Goal: Information Seeking & Learning: Understand process/instructions

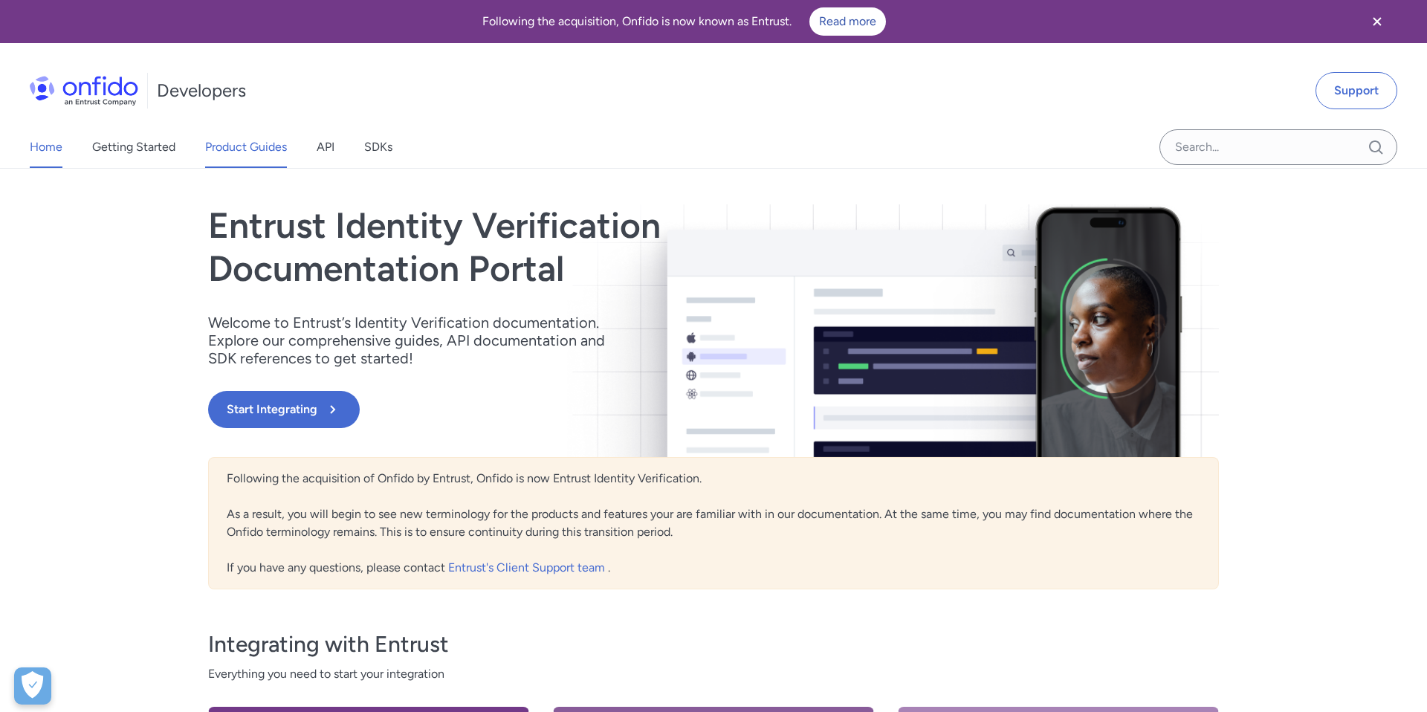
click at [242, 148] on link "Product Guides" at bounding box center [246, 147] width 82 height 42
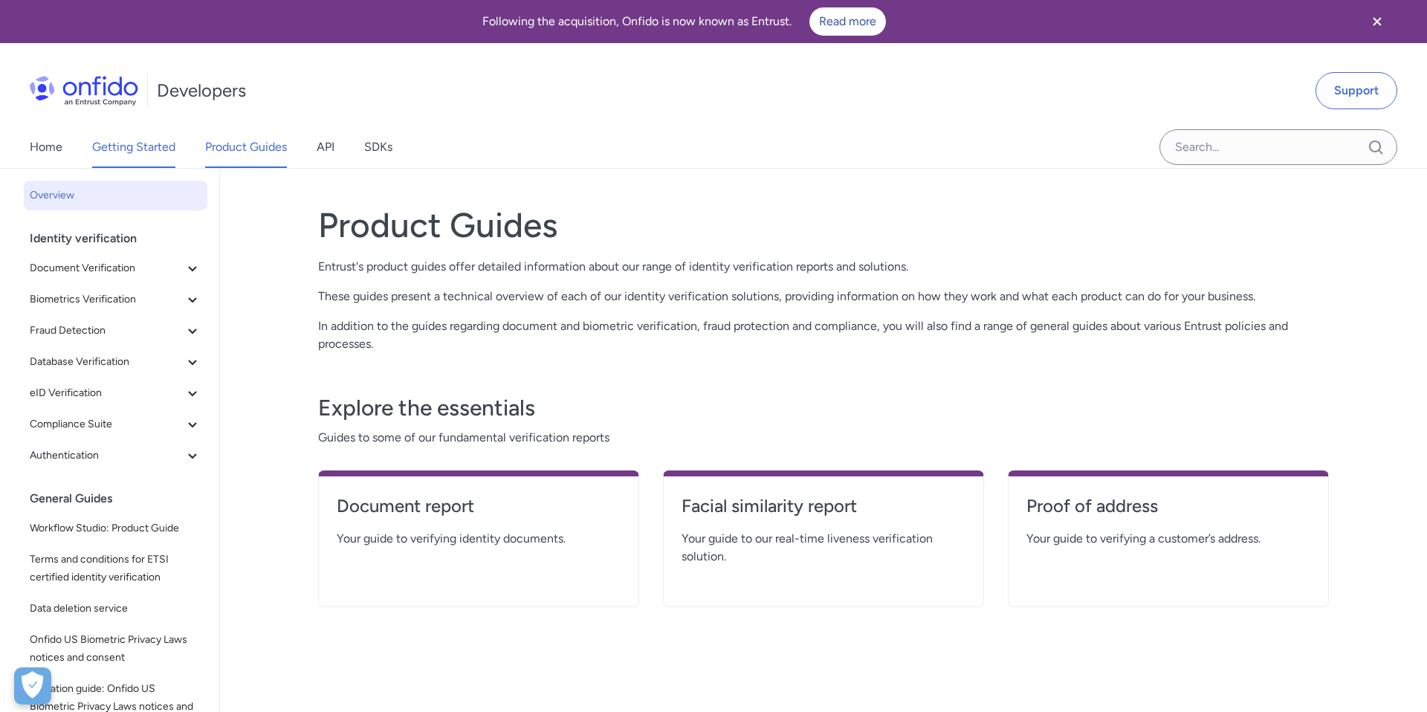
click at [128, 140] on link "Getting Started" at bounding box center [133, 147] width 83 height 42
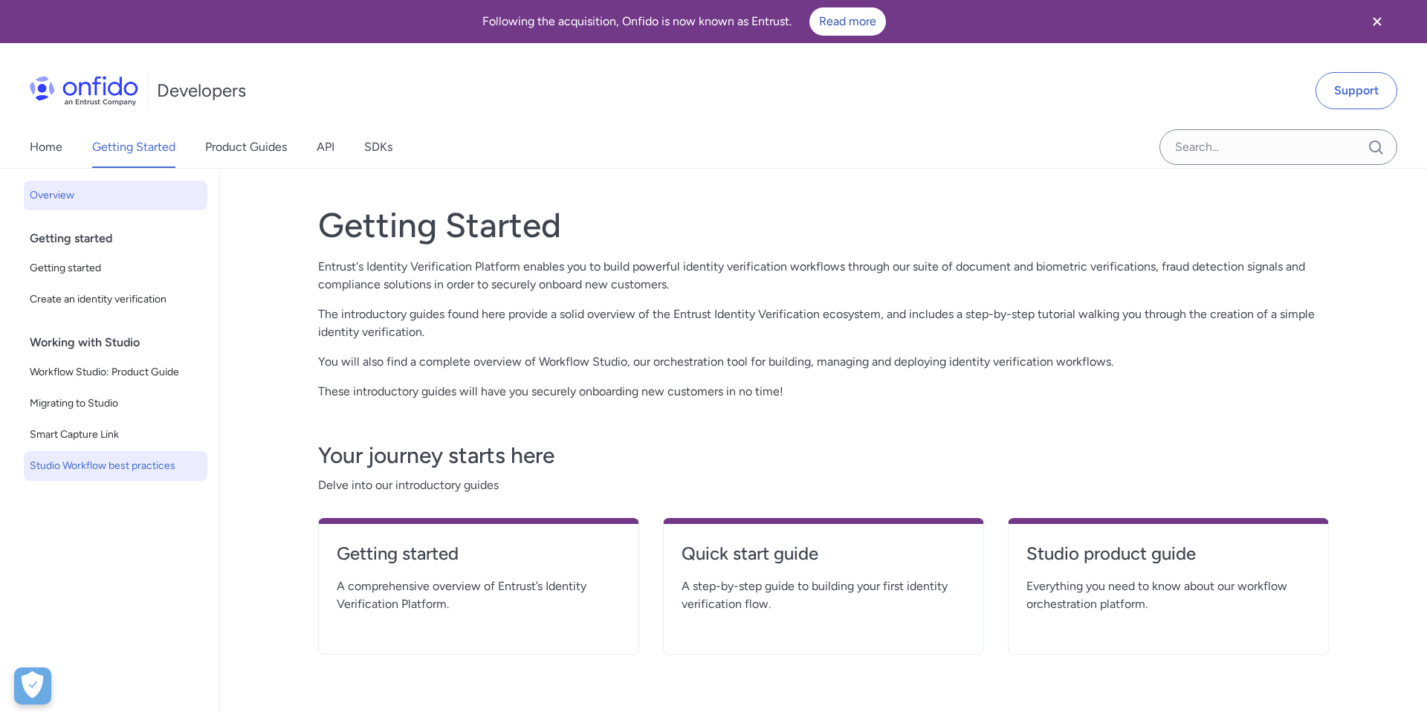
click at [156, 465] on span "Studio Workflow best practices" at bounding box center [116, 466] width 172 height 18
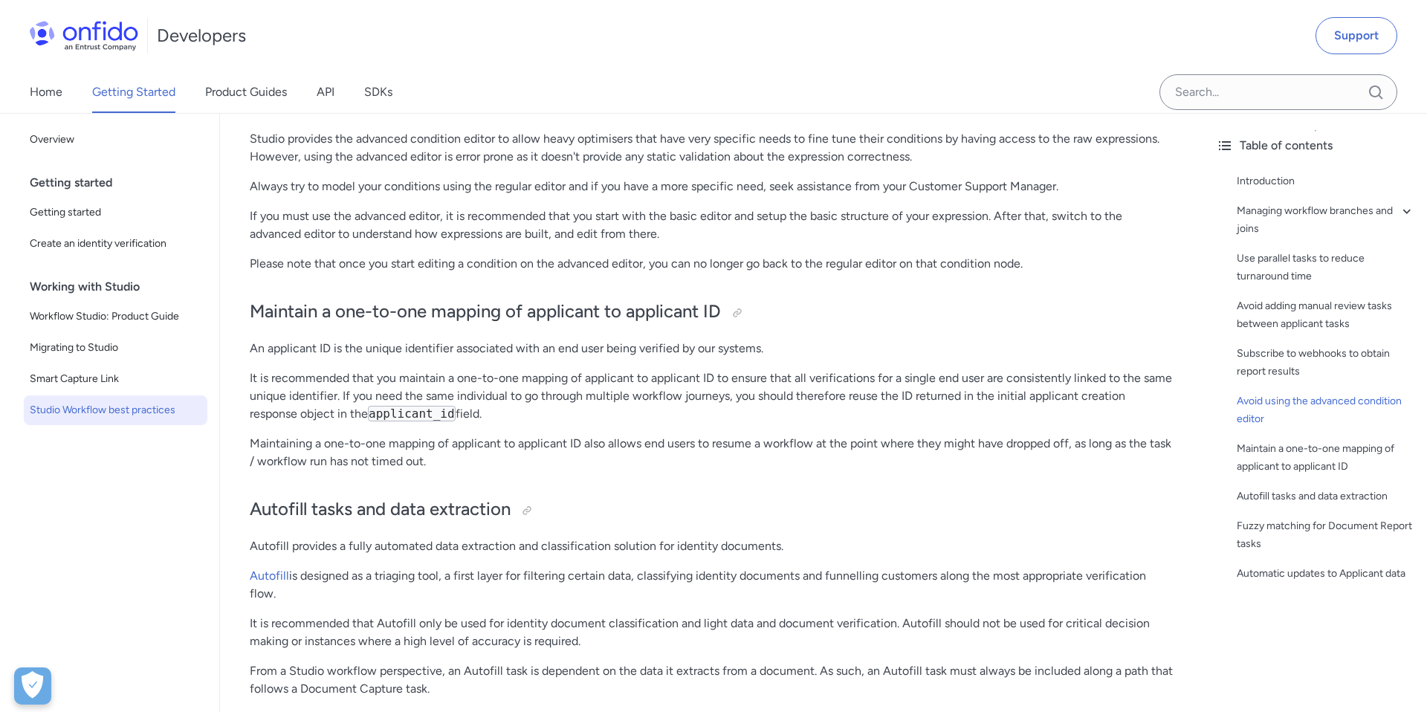
scroll to position [2700, 0]
click at [87, 372] on span "Smart Capture Link" at bounding box center [116, 379] width 172 height 18
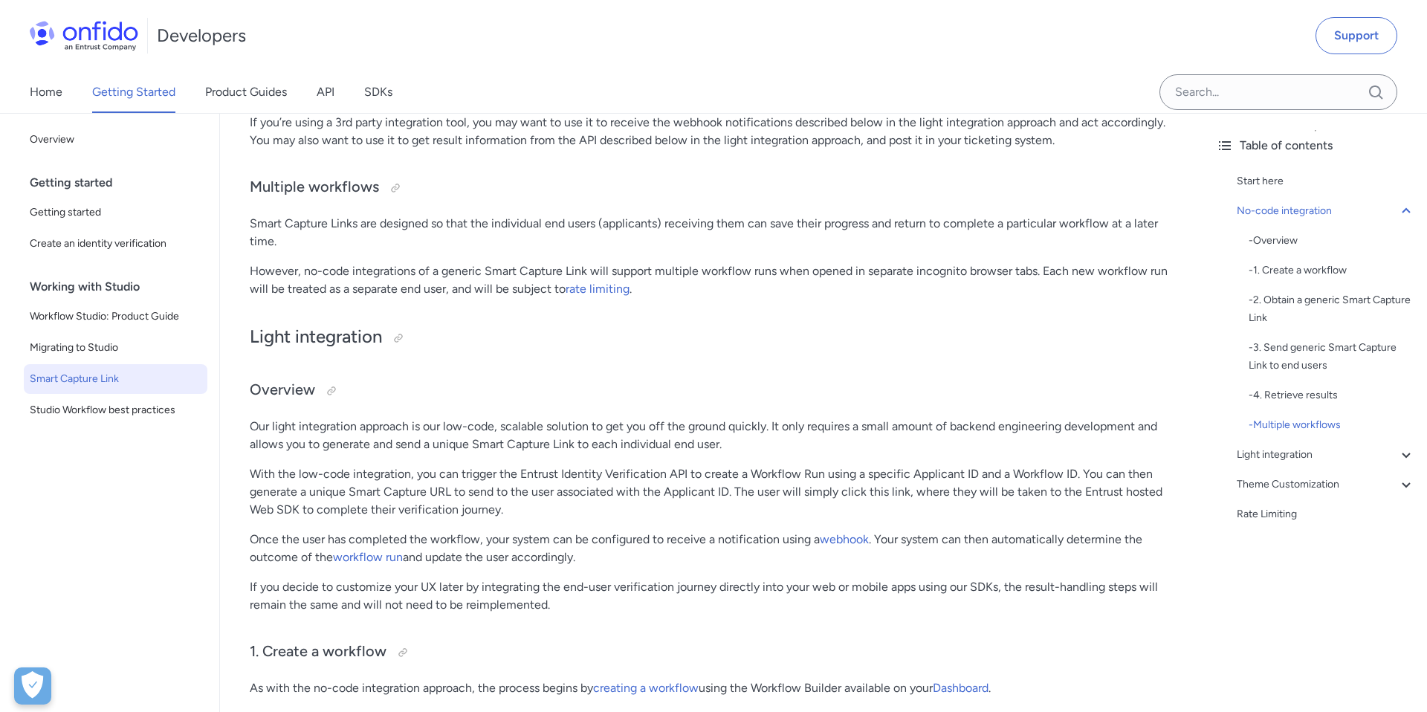
scroll to position [1223, 0]
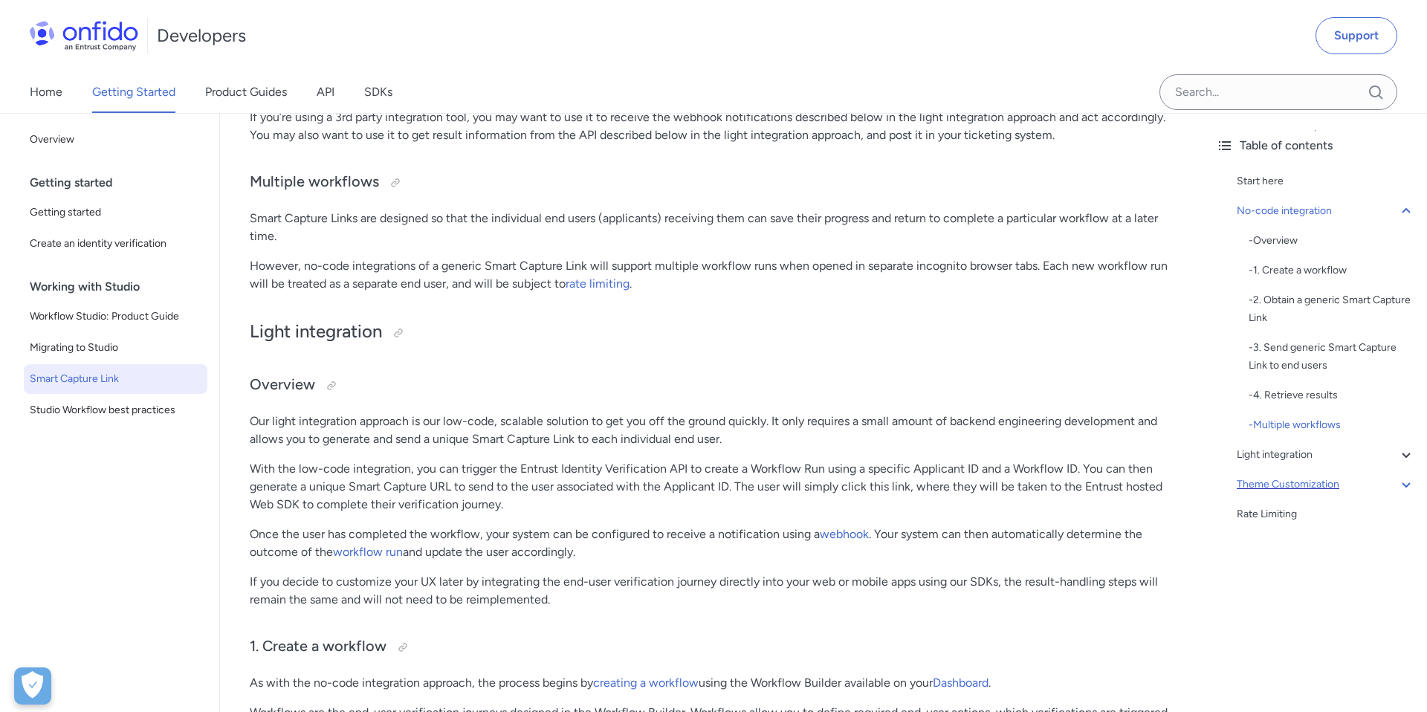
click at [1325, 487] on div "Theme Customization" at bounding box center [1326, 485] width 178 height 18
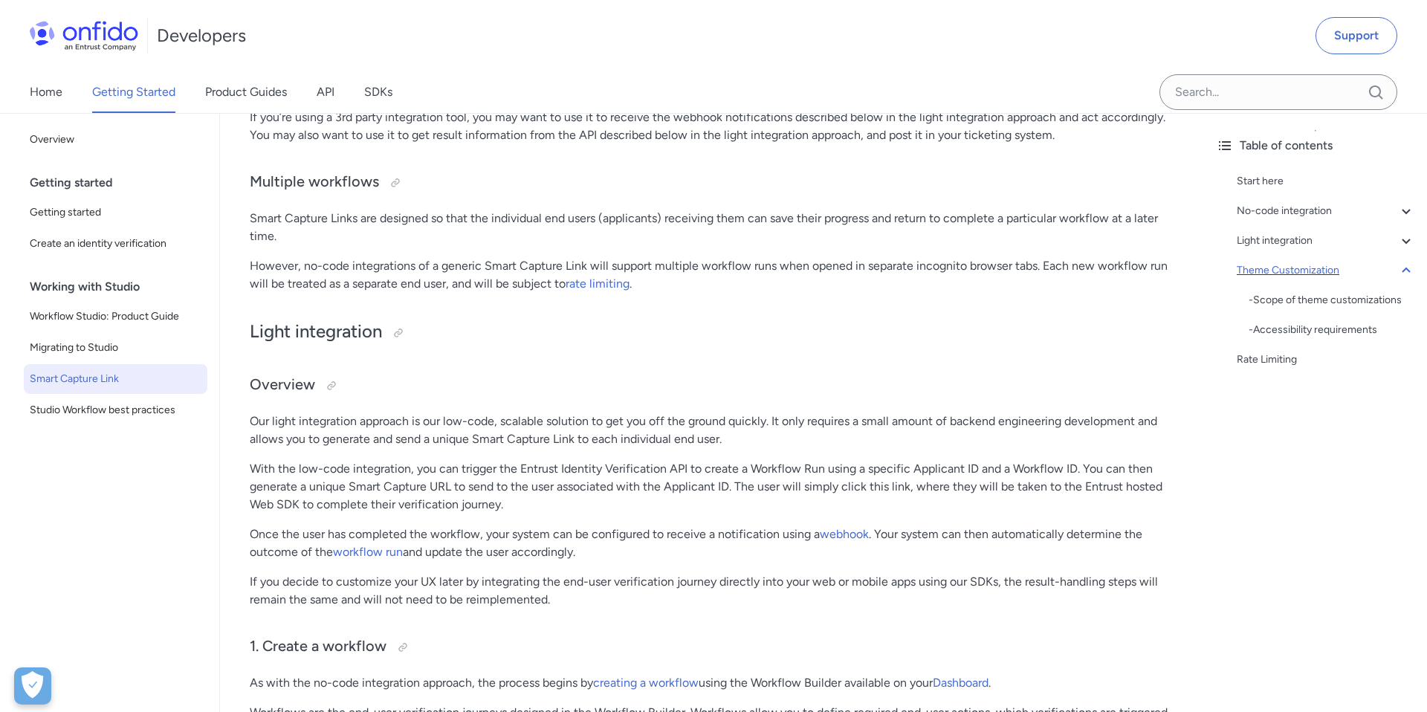
scroll to position [3826, 0]
